Goal: Transaction & Acquisition: Purchase product/service

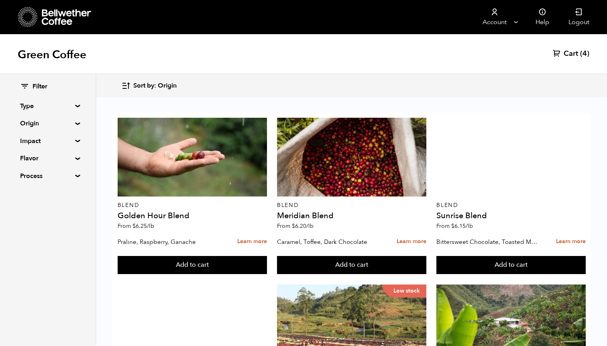
scroll to position [118, 0]
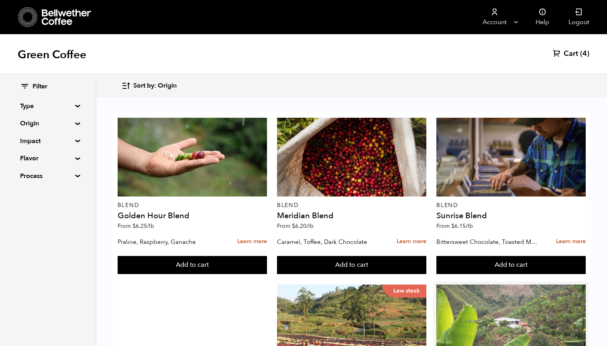
click at [527, 284] on div at bounding box center [510, 323] width 149 height 79
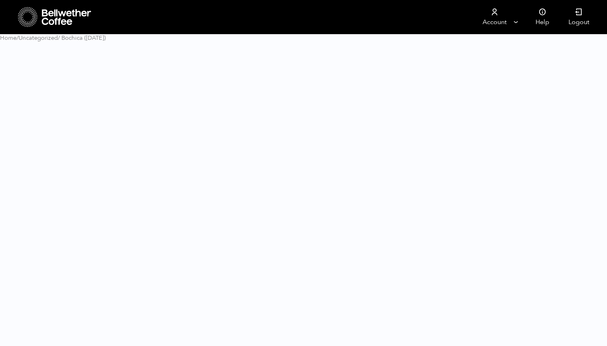
click at [569, 48] on html "Store 4 Account [GEOGRAPHIC_DATA]" at bounding box center [303, 24] width 607 height 48
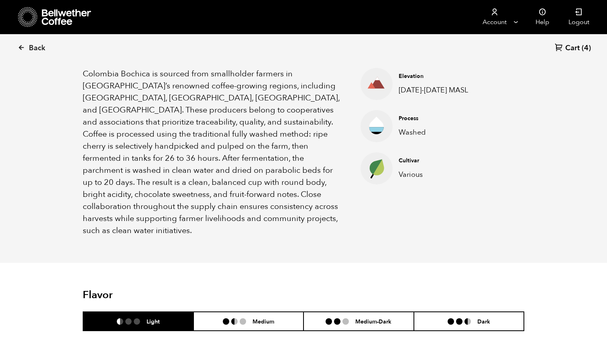
scroll to position [277, 0]
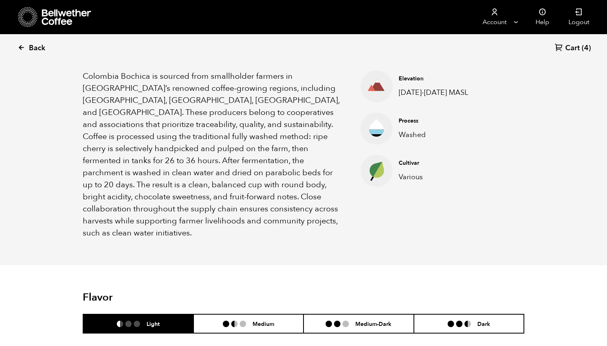
click at [27, 46] on link "Back" at bounding box center [43, 48] width 50 height 27
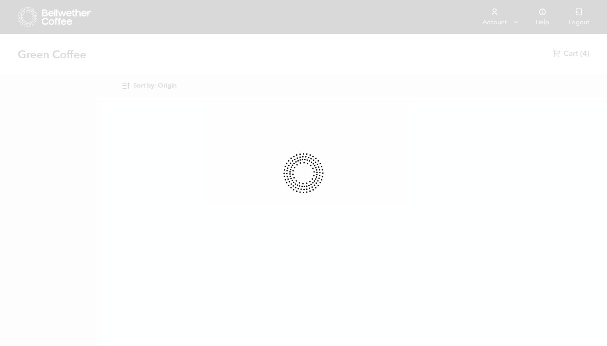
click at [20, 47] on div at bounding box center [303, 173] width 607 height 346
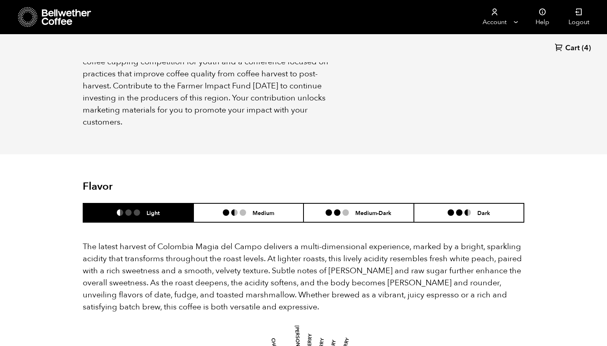
scroll to position [439, 0]
